Goal: Task Accomplishment & Management: Use online tool/utility

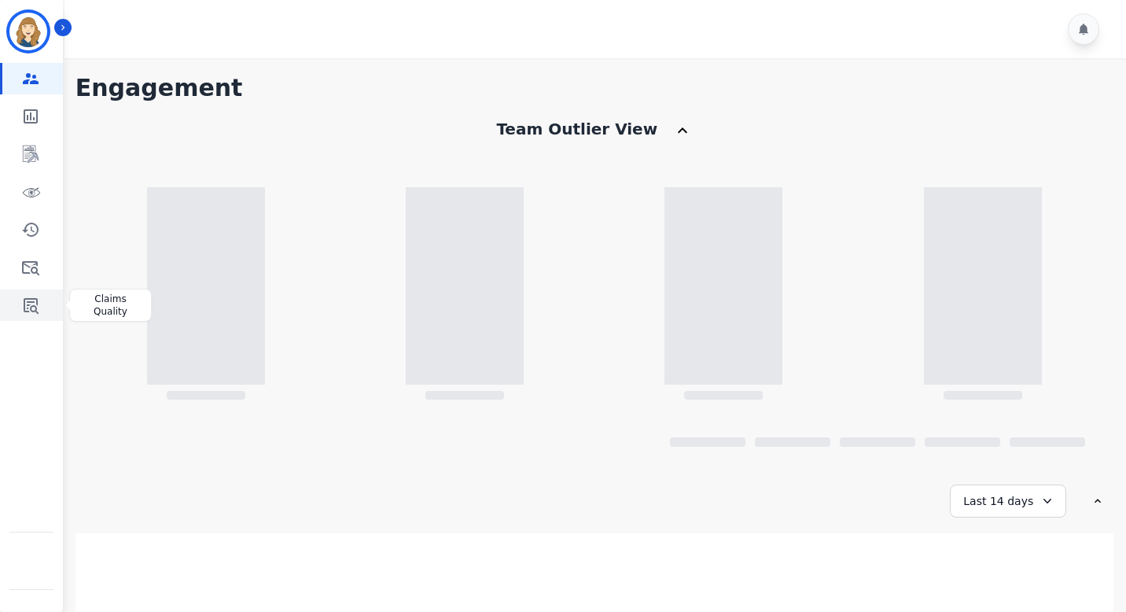
click at [26, 298] on icon "Sidebar" at bounding box center [31, 306] width 15 height 16
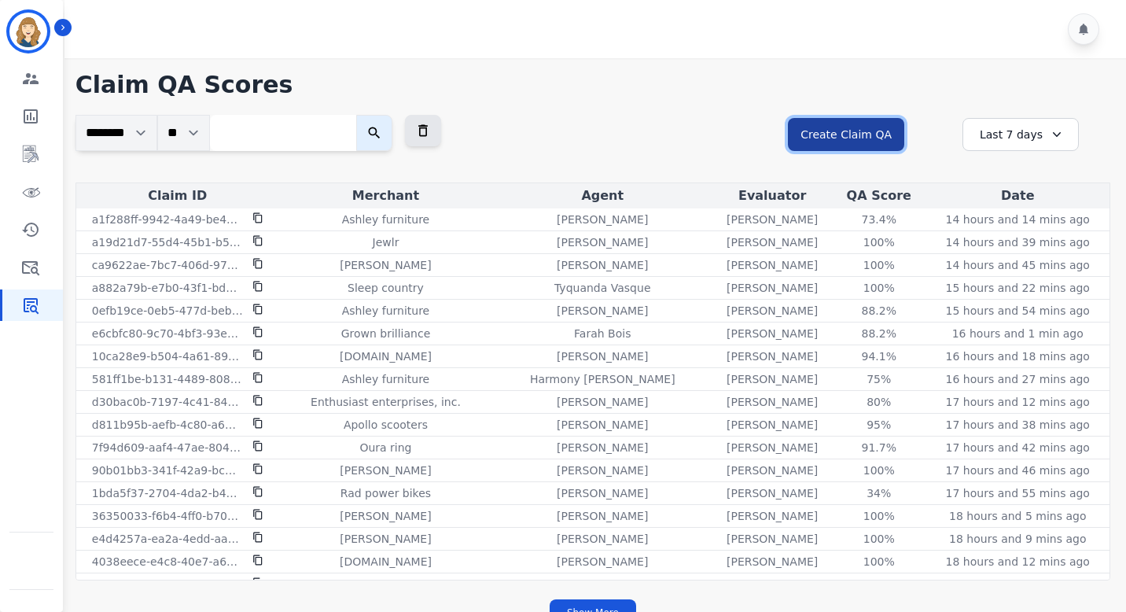
click at [883, 127] on button "Create Claim QA" at bounding box center [846, 134] width 116 height 33
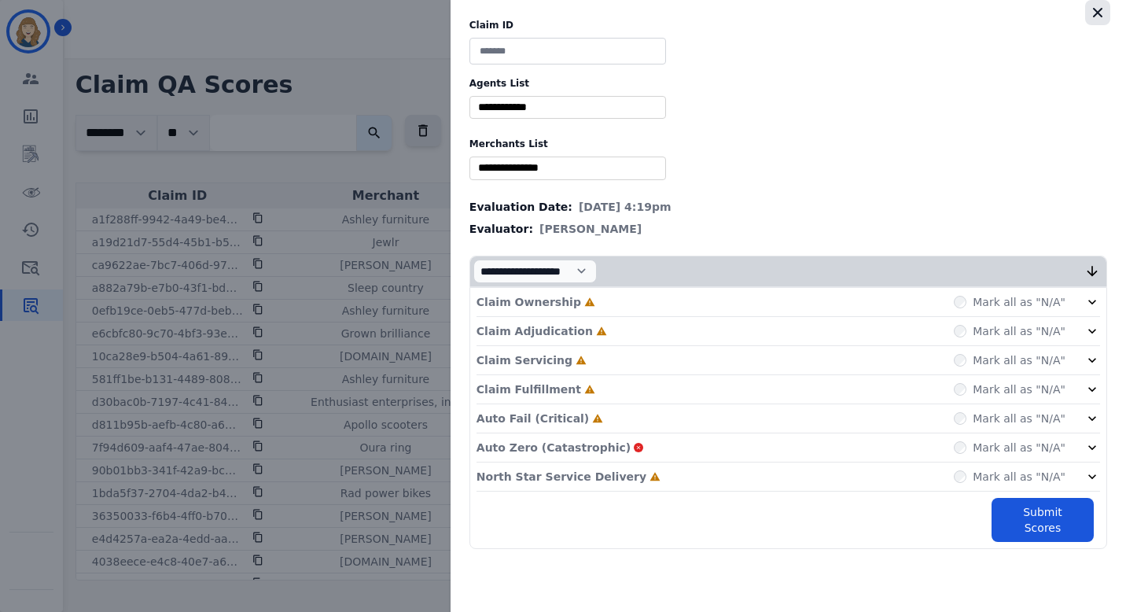
click at [1099, 12] on icon "button" at bounding box center [1097, 12] width 9 height 9
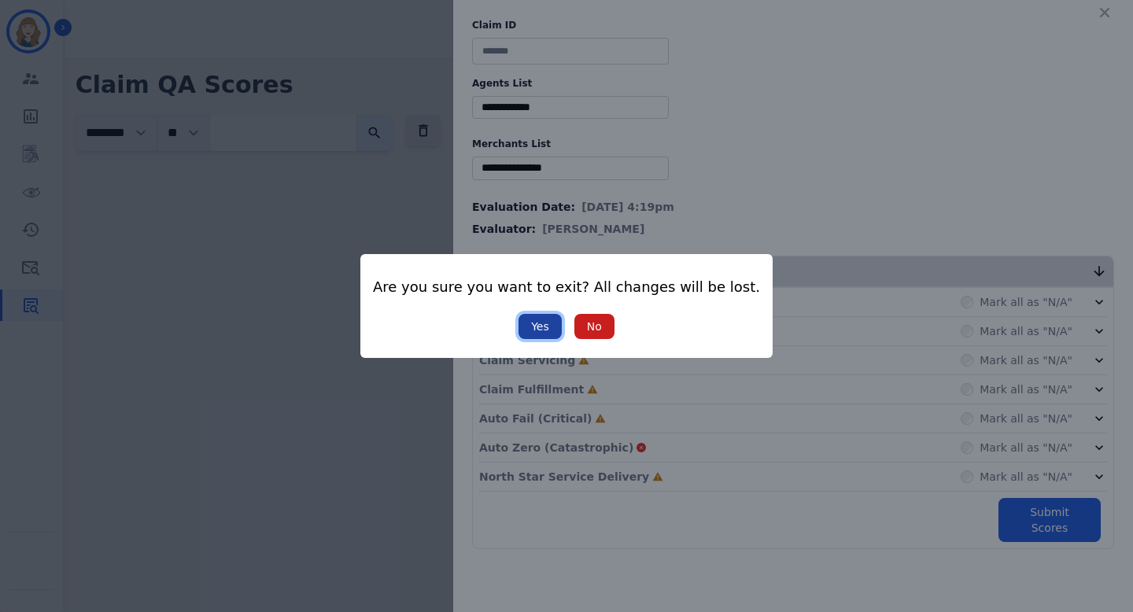
click at [536, 334] on button "Yes" at bounding box center [539, 326] width 43 height 25
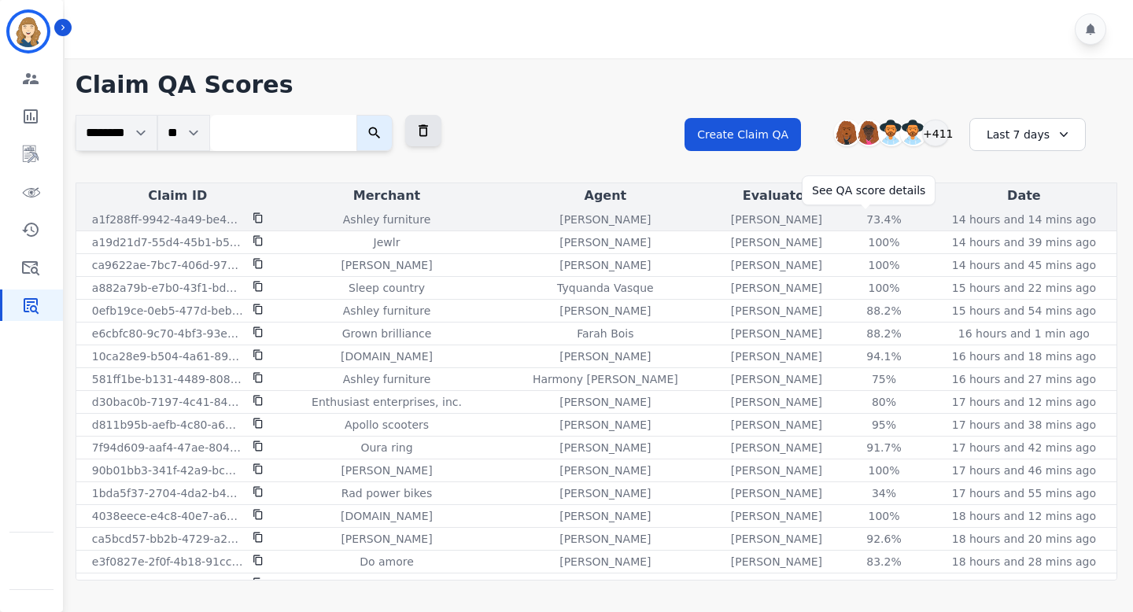
click at [868, 220] on div "73.4 %" at bounding box center [884, 220] width 71 height 16
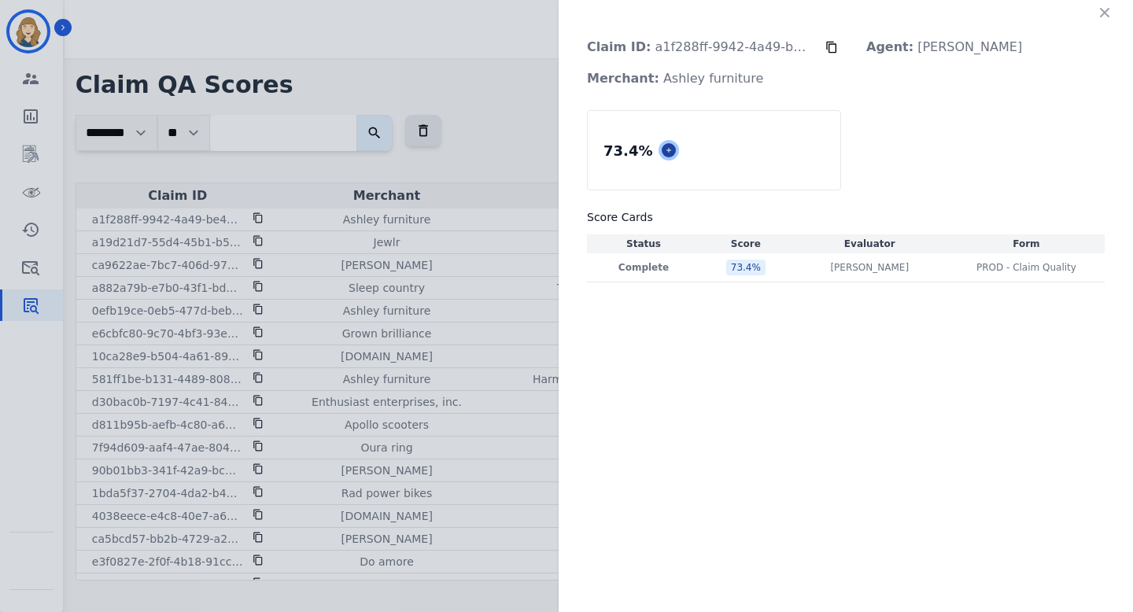
click at [671, 150] on button at bounding box center [669, 150] width 14 height 14
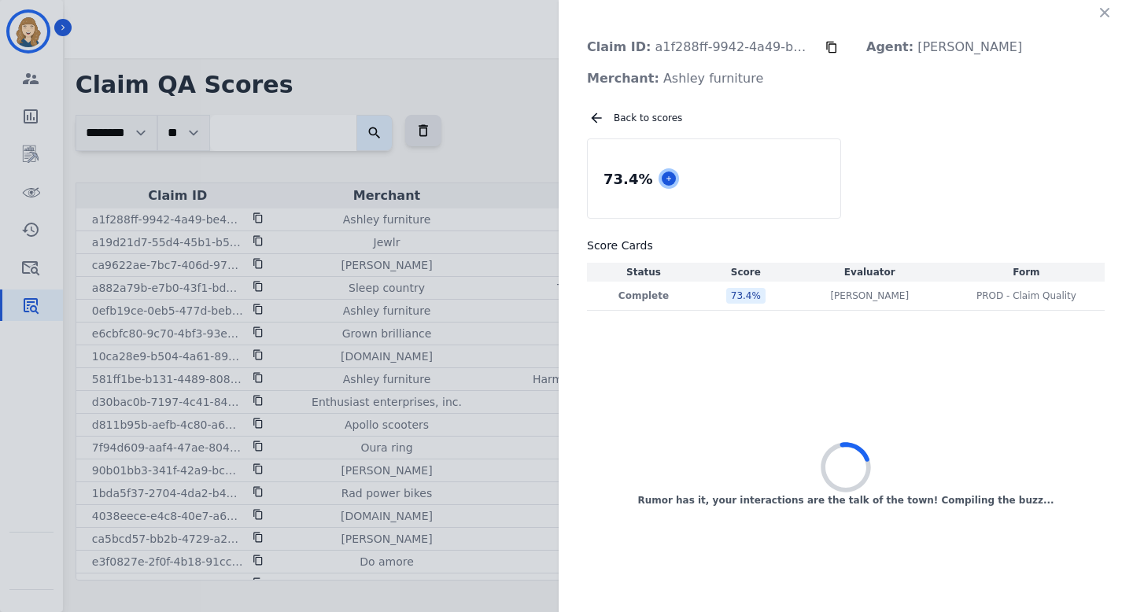
select select "*"
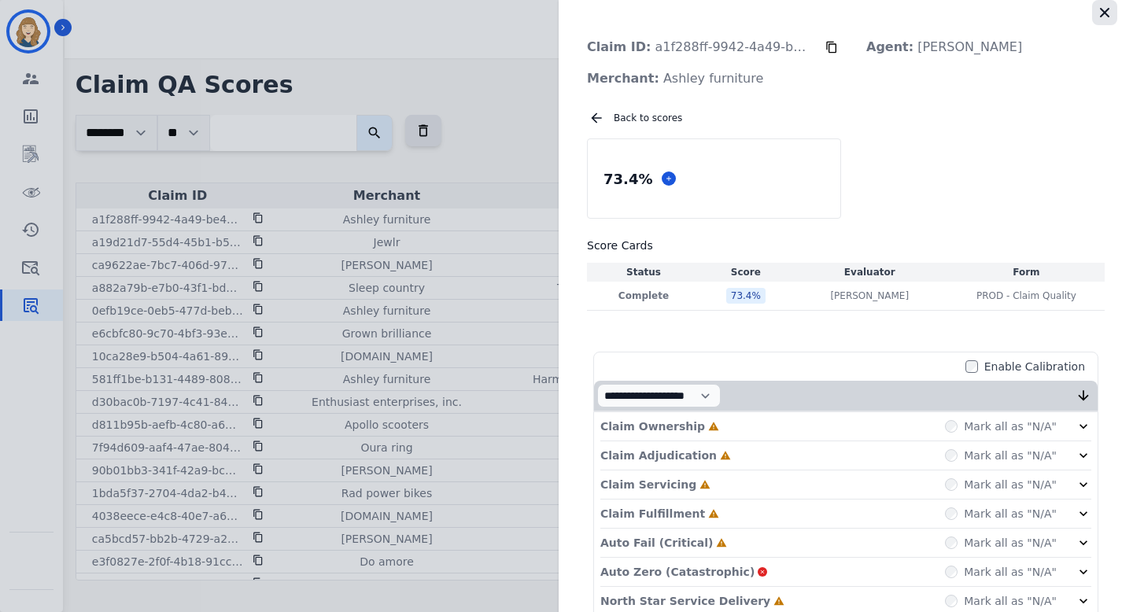
click at [1101, 11] on icon "button" at bounding box center [1105, 13] width 16 height 16
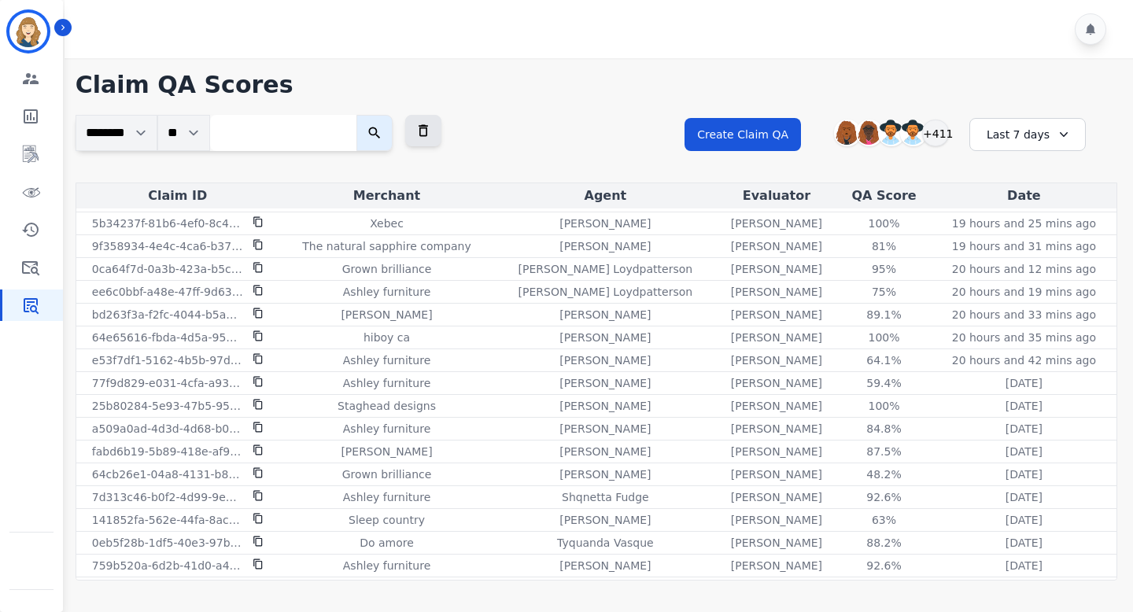
scroll to position [545, 0]
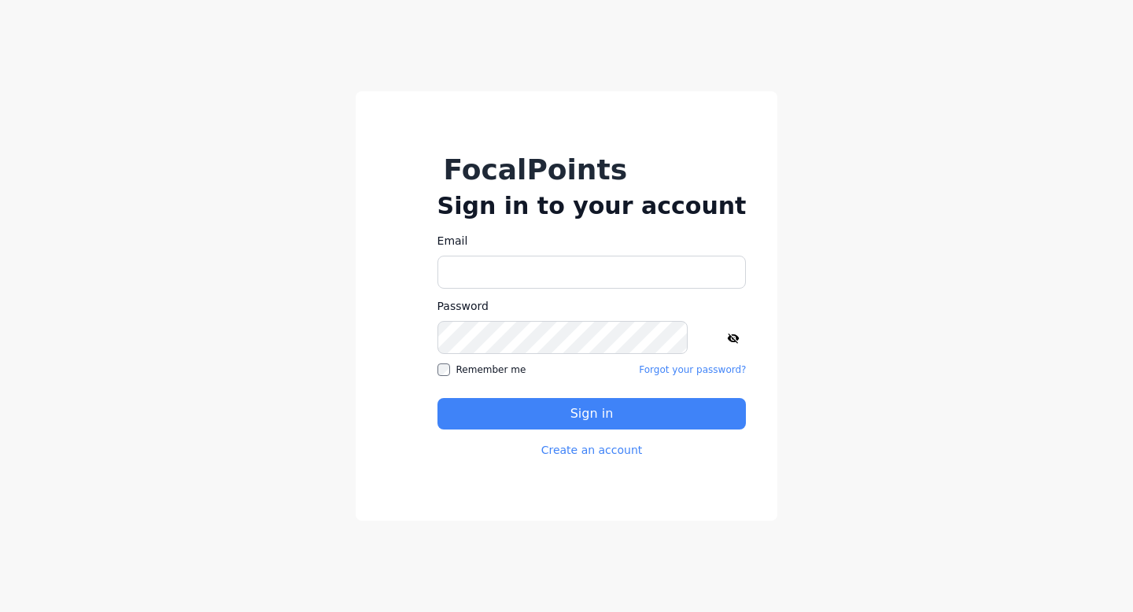
type input "**********"
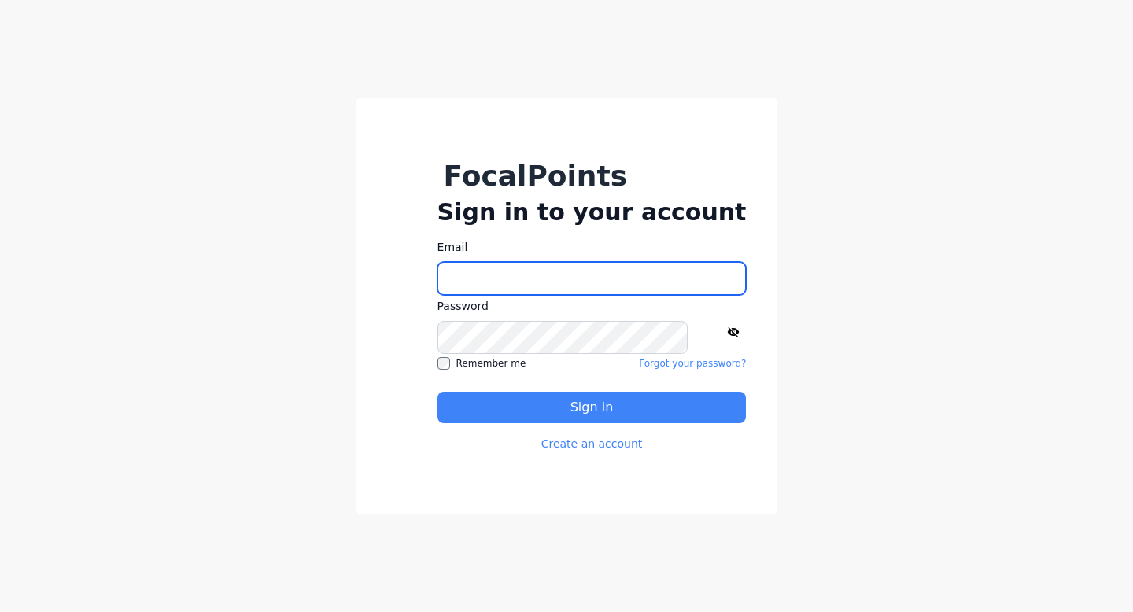
type input "**********"
